Goal: Task Accomplishment & Management: Use online tool/utility

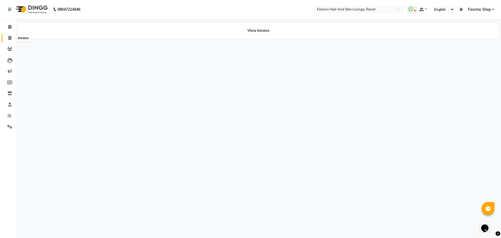
click at [11, 38] on icon at bounding box center [9, 38] width 3 height 4
select select "5190"
select select "service"
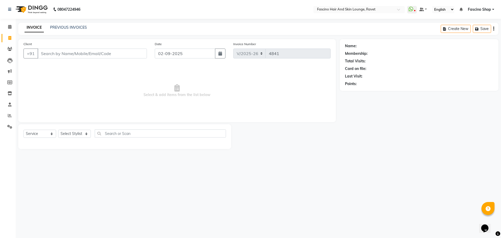
click at [55, 57] on input "Client" at bounding box center [92, 54] width 109 height 10
type input "7027803226"
select select "1: Object"
click at [78, 132] on select "Select Stylist [PERSON_NAME] [PERSON_NAME] [PERSON_NAME] Shop [PERSON_NAME] [PE…" at bounding box center [74, 134] width 33 height 8
select select "66192"
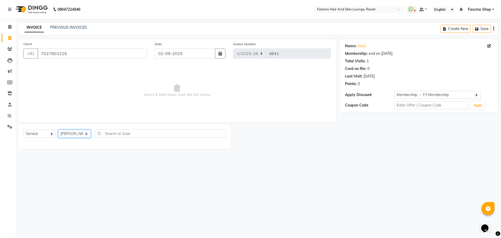
click at [58, 130] on select "Select Stylist [PERSON_NAME] [PERSON_NAME] [PERSON_NAME] Shop [PERSON_NAME] [PE…" at bounding box center [74, 134] width 33 height 8
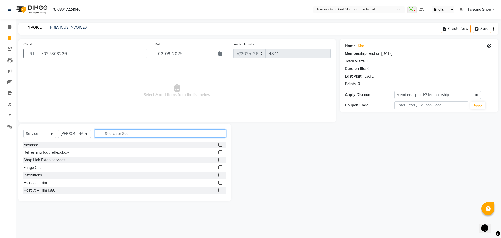
click at [112, 132] on input "text" at bounding box center [160, 134] width 131 height 8
click at [112, 133] on input "text" at bounding box center [160, 134] width 131 height 8
click at [121, 135] on input "text" at bounding box center [160, 134] width 131 height 8
type input "WAXIN"
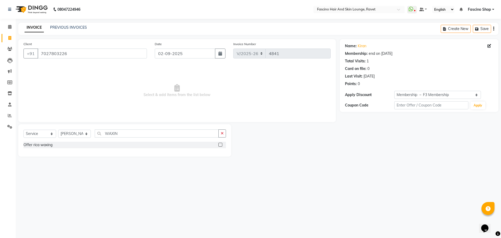
click at [221, 143] on label at bounding box center [221, 145] width 4 height 4
click at [221, 143] on input "checkbox" at bounding box center [220, 144] width 3 height 3
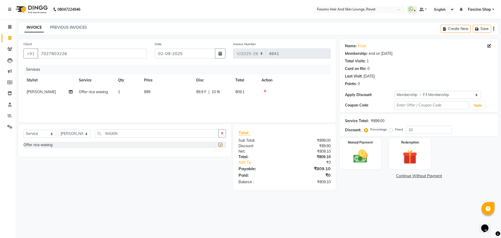
checkbox input "false"
click at [408, 130] on input "10" at bounding box center [429, 130] width 46 height 8
click at [410, 130] on input "10" at bounding box center [429, 130] width 46 height 8
type input "0"
click at [148, 94] on span "899" at bounding box center [147, 92] width 6 height 5
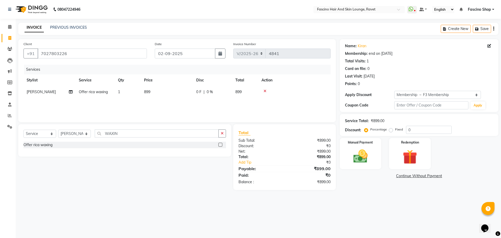
select select "66192"
click at [148, 94] on input "1" at bounding box center [153, 93] width 20 height 8
click at [176, 93] on td "899" at bounding box center [167, 92] width 52 height 12
select select "66192"
click at [176, 93] on input "899" at bounding box center [192, 93] width 46 height 8
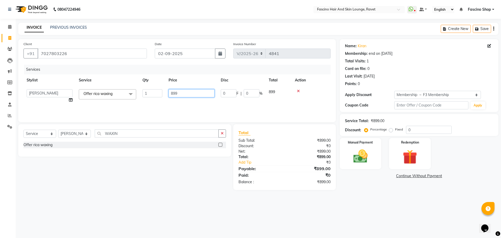
click at [176, 93] on input "899" at bounding box center [192, 93] width 46 height 8
type input "900"
click at [172, 109] on div "Services Stylist Service Qty Price Disc Total Action Mrunmai Jadhav Offer rica …" at bounding box center [177, 91] width 307 height 52
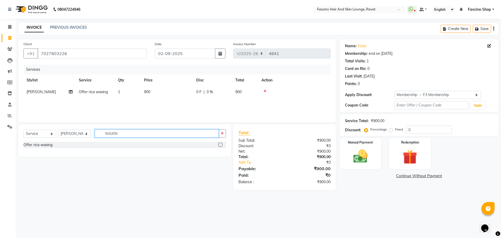
click at [114, 132] on input "WAXIN" at bounding box center [157, 134] width 124 height 8
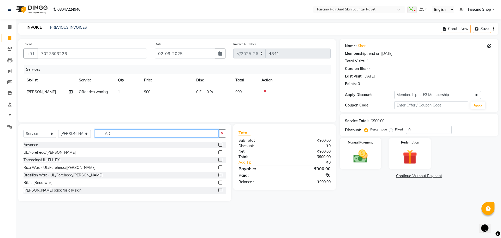
type input "AD"
click at [219, 144] on label at bounding box center [221, 145] width 4 height 4
click at [219, 144] on input "checkbox" at bounding box center [220, 144] width 3 height 3
checkbox input "false"
click at [150, 103] on span "5000" at bounding box center [148, 103] width 8 height 5
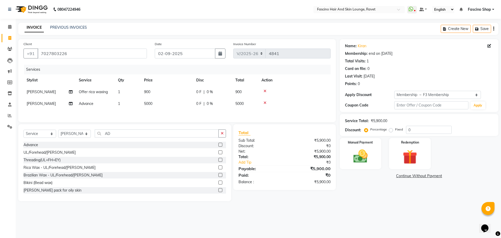
select select "66192"
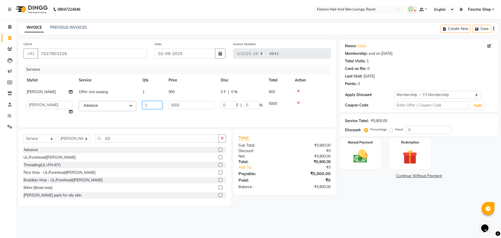
click at [150, 103] on input "1" at bounding box center [153, 105] width 20 height 8
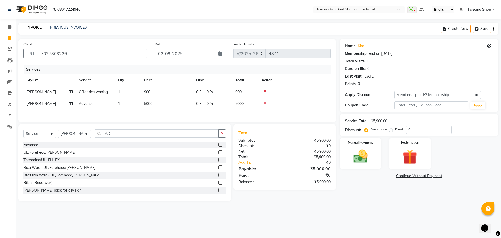
click at [179, 103] on td "5000" at bounding box center [167, 104] width 52 height 12
select select "66192"
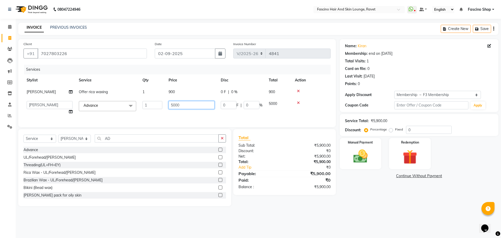
click at [179, 103] on input "5000" at bounding box center [192, 105] width 46 height 8
type input "2100"
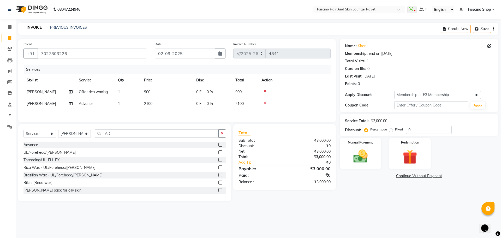
click at [184, 112] on div "Services Stylist Service Qty Price Disc Total Action Mrunmai Jadhav Offer rica …" at bounding box center [177, 91] width 307 height 52
click at [365, 153] on img at bounding box center [361, 156] width 24 height 17
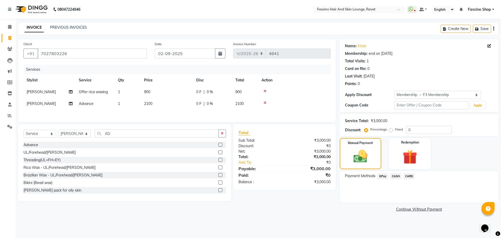
click at [383, 176] on span "GPay" at bounding box center [383, 176] width 11 height 6
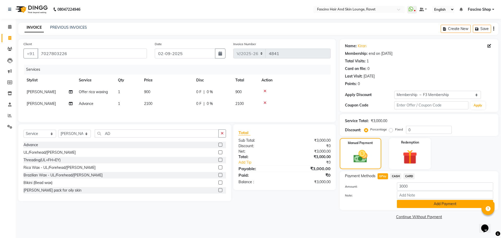
click at [410, 201] on button "Add Payment" at bounding box center [445, 204] width 96 height 8
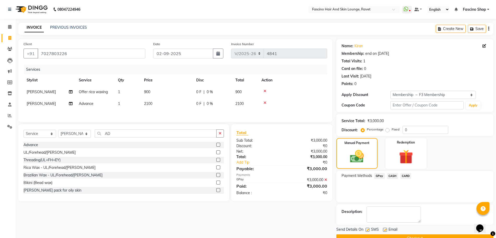
scroll to position [12, 0]
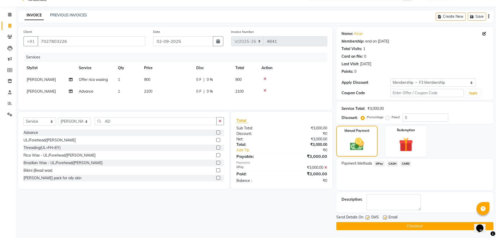
click at [409, 225] on button "Checkout" at bounding box center [415, 226] width 157 height 8
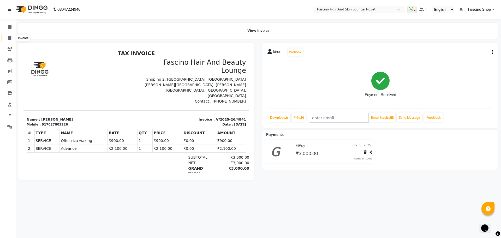
click at [9, 38] on icon at bounding box center [9, 38] width 3 height 4
select select "service"
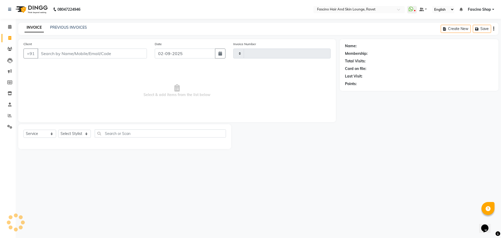
type input "4842"
select select "5190"
click at [65, 25] on link "PREVIOUS INVOICES" at bounding box center [68, 27] width 37 height 5
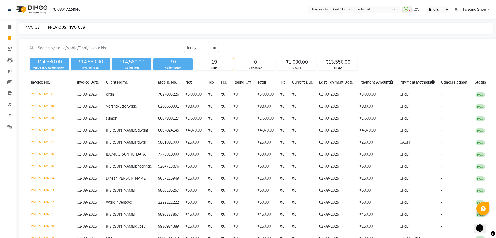
click at [31, 26] on link "INVOICE" at bounding box center [32, 27] width 15 height 5
select select "5190"
select select "service"
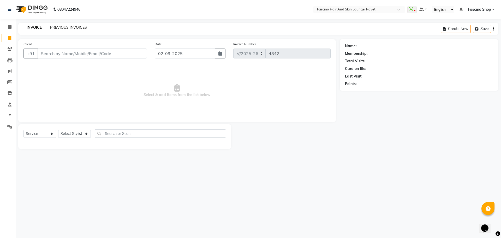
click at [72, 25] on link "PREVIOUS INVOICES" at bounding box center [68, 27] width 37 height 5
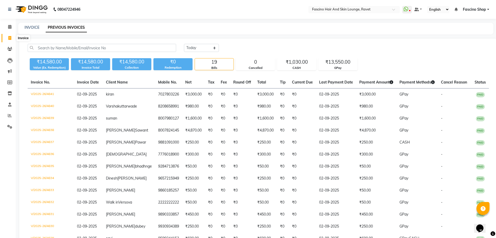
click at [9, 38] on icon at bounding box center [9, 38] width 3 height 4
select select "5190"
select select "service"
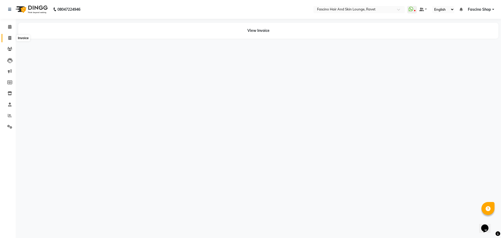
click at [10, 39] on icon at bounding box center [9, 38] width 3 height 4
select select "5190"
select select "service"
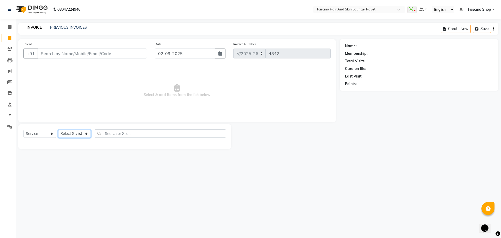
click at [75, 137] on select "Select Stylist [PERSON_NAME] [PERSON_NAME] [PERSON_NAME] Shop [PERSON_NAME] [PE…" at bounding box center [74, 134] width 33 height 8
click at [126, 75] on span "Select & add items from the list below" at bounding box center [177, 91] width 307 height 52
click at [60, 29] on link "PREVIOUS INVOICES" at bounding box center [68, 27] width 37 height 5
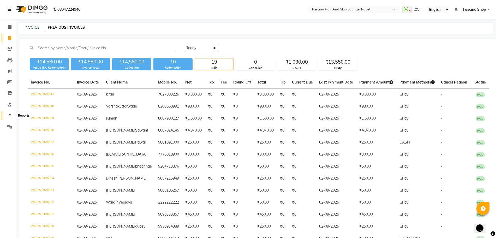
click at [10, 114] on icon at bounding box center [10, 116] width 4 height 4
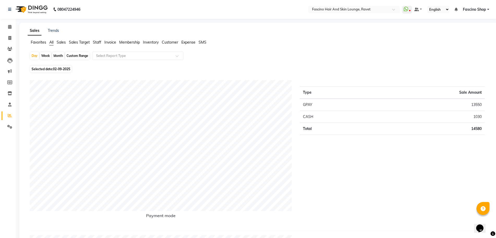
click at [127, 42] on span "Membership" at bounding box center [129, 42] width 21 height 5
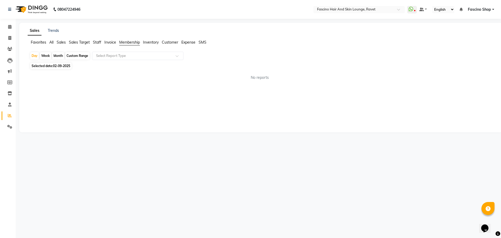
click at [99, 42] on span "Staff" at bounding box center [97, 42] width 8 height 5
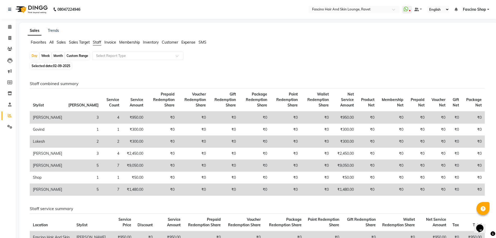
click at [49, 55] on div "Week" at bounding box center [45, 55] width 11 height 7
select select "9"
select select "2025"
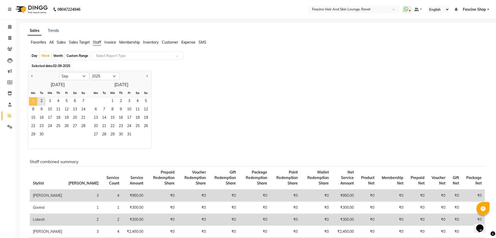
click at [30, 103] on span "1" at bounding box center [33, 101] width 8 height 8
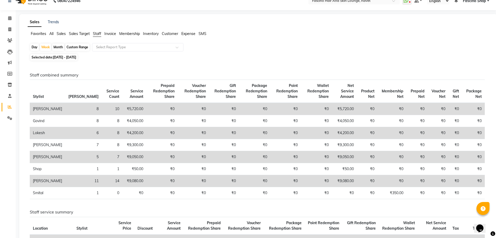
scroll to position [8, 0]
click at [462, 34] on ul "Favorites All Sales Sales Target Staff Invoice Membership Inventory Customer Ex…" at bounding box center [259, 35] width 462 height 6
